Goal: Task Accomplishment & Management: Manage account settings

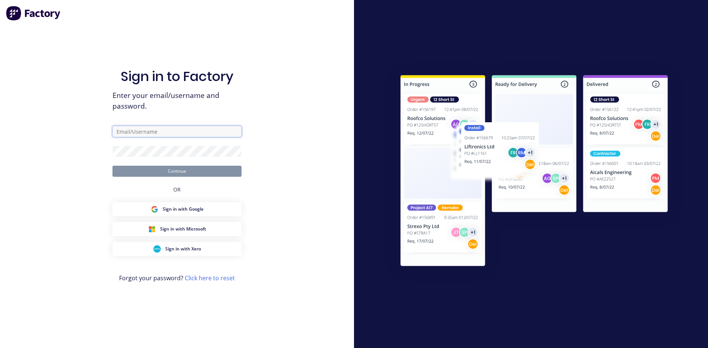
click at [164, 129] on input "text" at bounding box center [176, 131] width 129 height 11
click at [163, 132] on input "text" at bounding box center [176, 131] width 129 height 11
click at [171, 133] on input "text" at bounding box center [176, 131] width 129 height 11
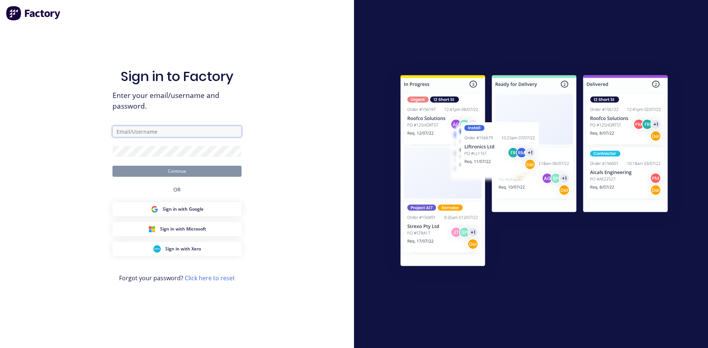
click at [152, 130] on input "text" at bounding box center [176, 131] width 129 height 11
type input "[PERSON_NAME][EMAIL_ADDRESS][DOMAIN_NAME]"
click at [138, 163] on form "[PERSON_NAME][EMAIL_ADDRESS][DOMAIN_NAME] Continue" at bounding box center [176, 151] width 129 height 51
click at [143, 172] on button "Continue" at bounding box center [176, 171] width 129 height 11
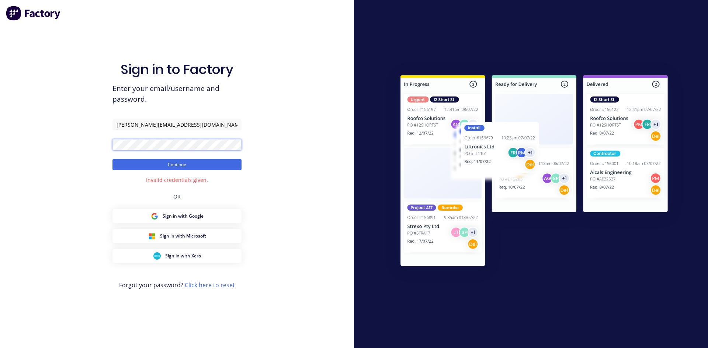
click at [74, 142] on div "Sign in to Factory Enter your email/username and password. [PERSON_NAME][EMAIL_…" at bounding box center [177, 174] width 354 height 348
click at [183, 160] on button "Continue" at bounding box center [176, 164] width 129 height 11
click at [112, 159] on button "Continue" at bounding box center [176, 164] width 129 height 11
click at [143, 165] on button "Continue" at bounding box center [176, 164] width 129 height 11
click at [133, 167] on button "Continue" at bounding box center [176, 164] width 129 height 11
